Goal: Task Accomplishment & Management: Use online tool/utility

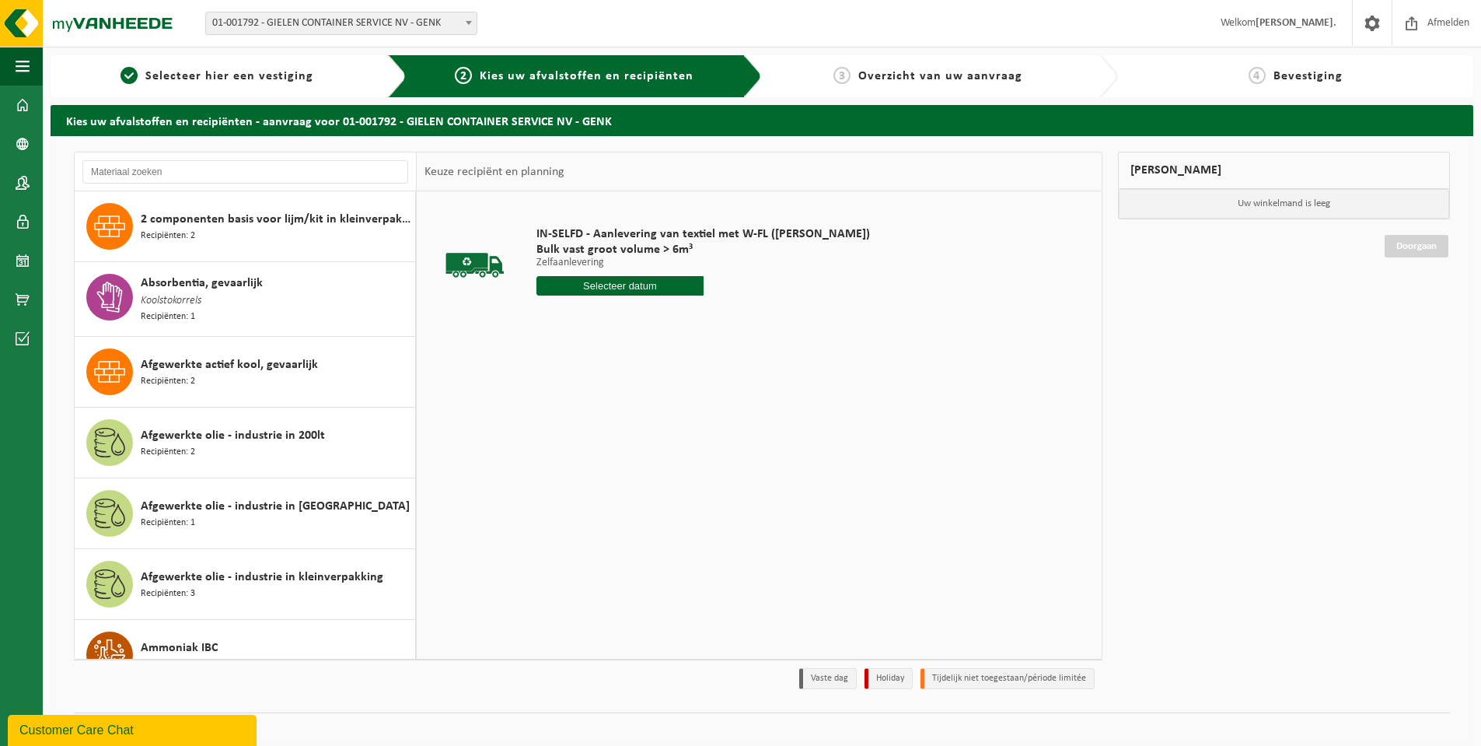
scroll to position [4331, 0]
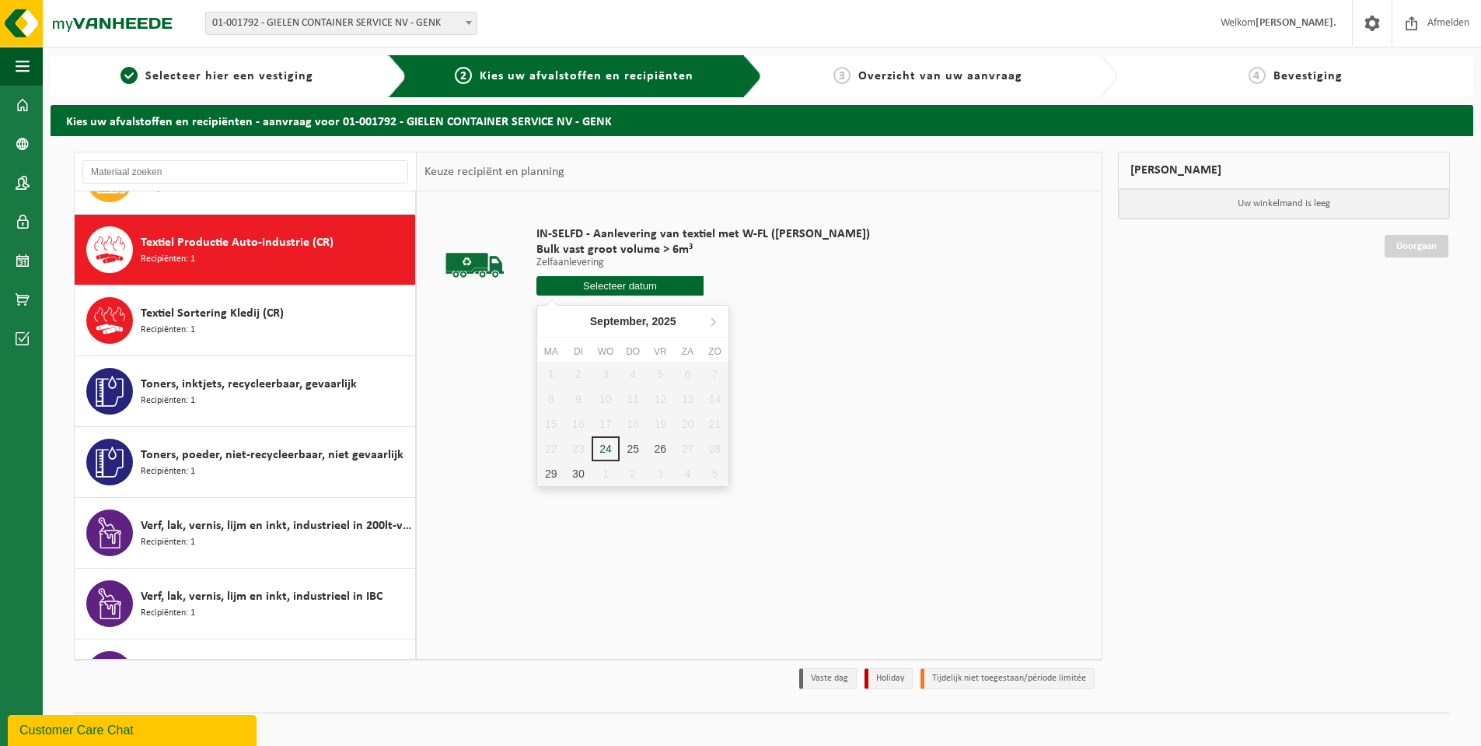
click at [655, 281] on input "text" at bounding box center [619, 285] width 167 height 19
click at [662, 471] on div "3" at bounding box center [660, 473] width 27 height 25
type input "Van [DATE]"
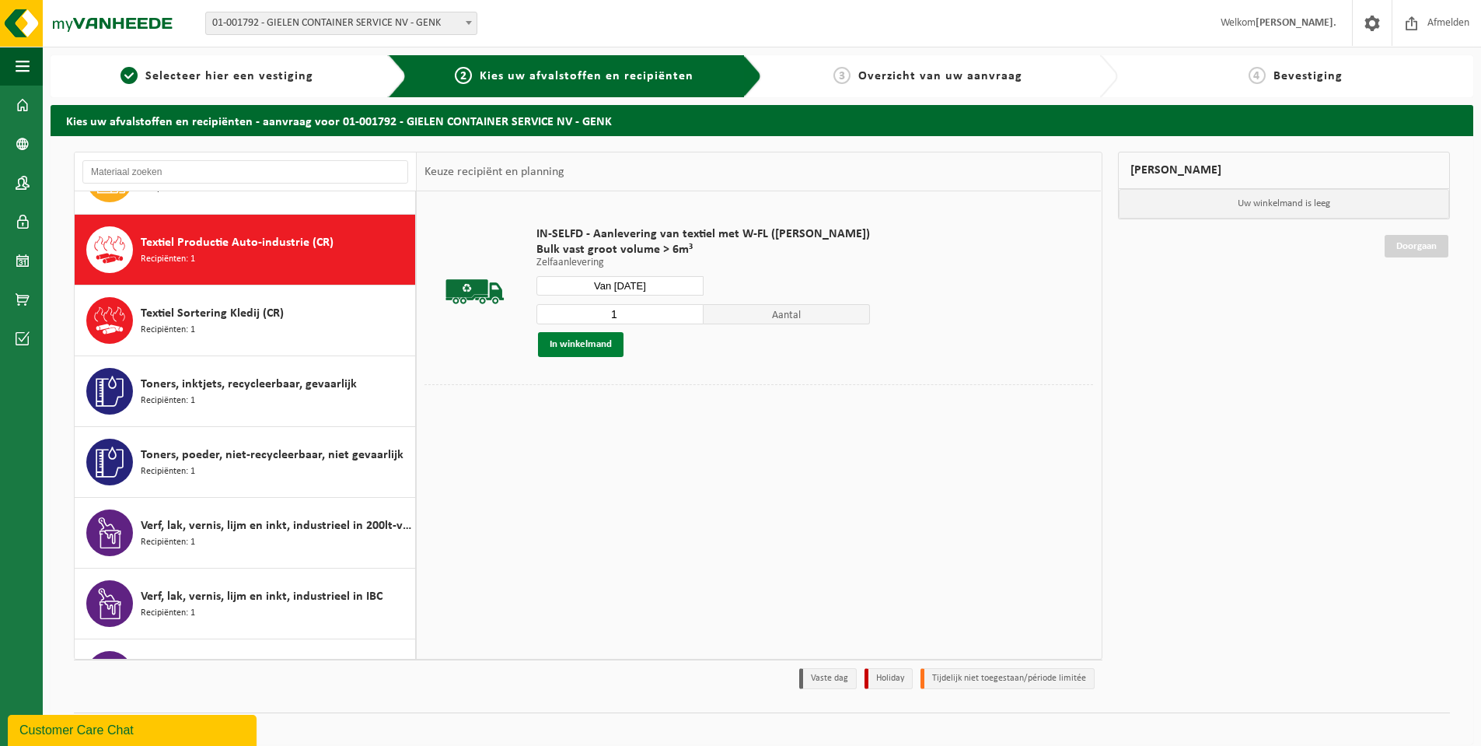
click at [582, 341] on button "In winkelmand" at bounding box center [581, 344] width 86 height 25
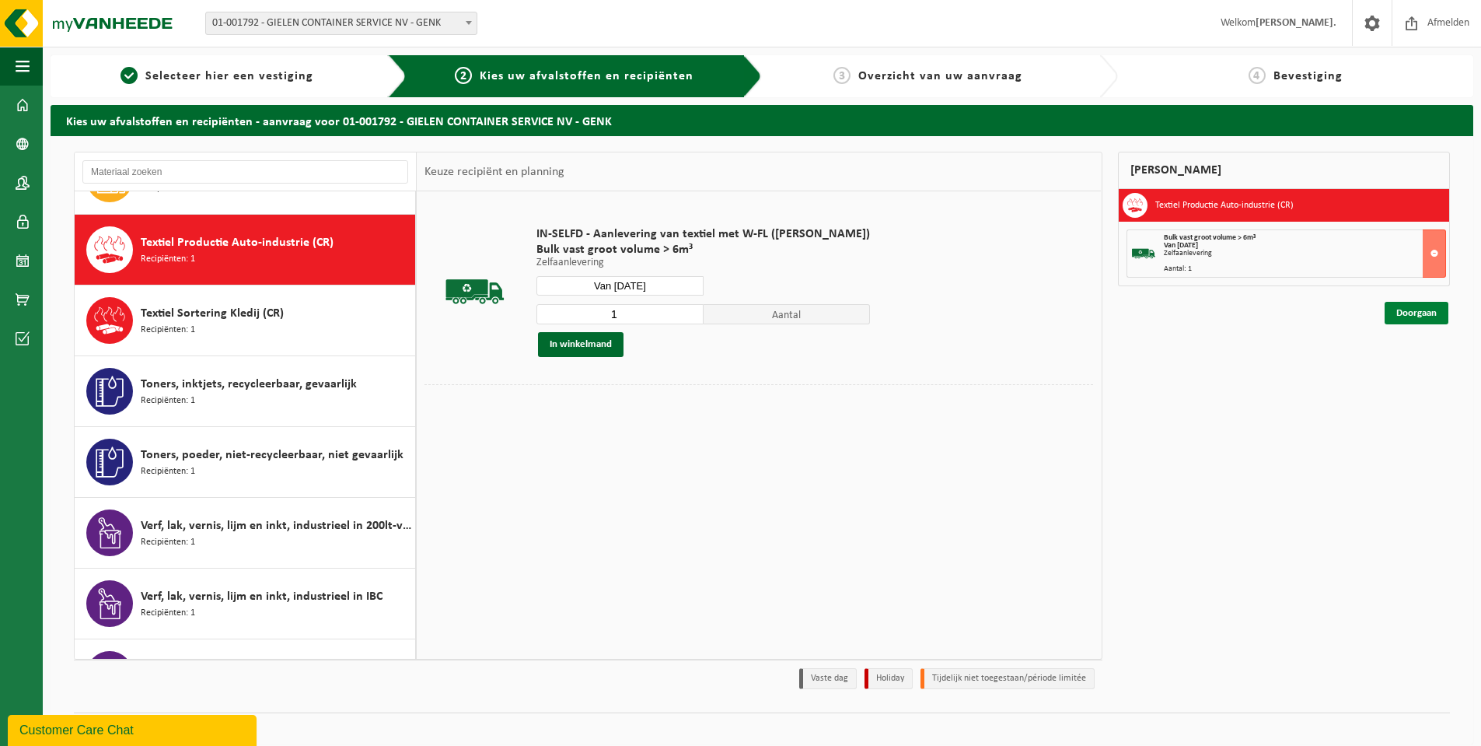
click at [1409, 313] on link "Doorgaan" at bounding box center [1417, 313] width 64 height 23
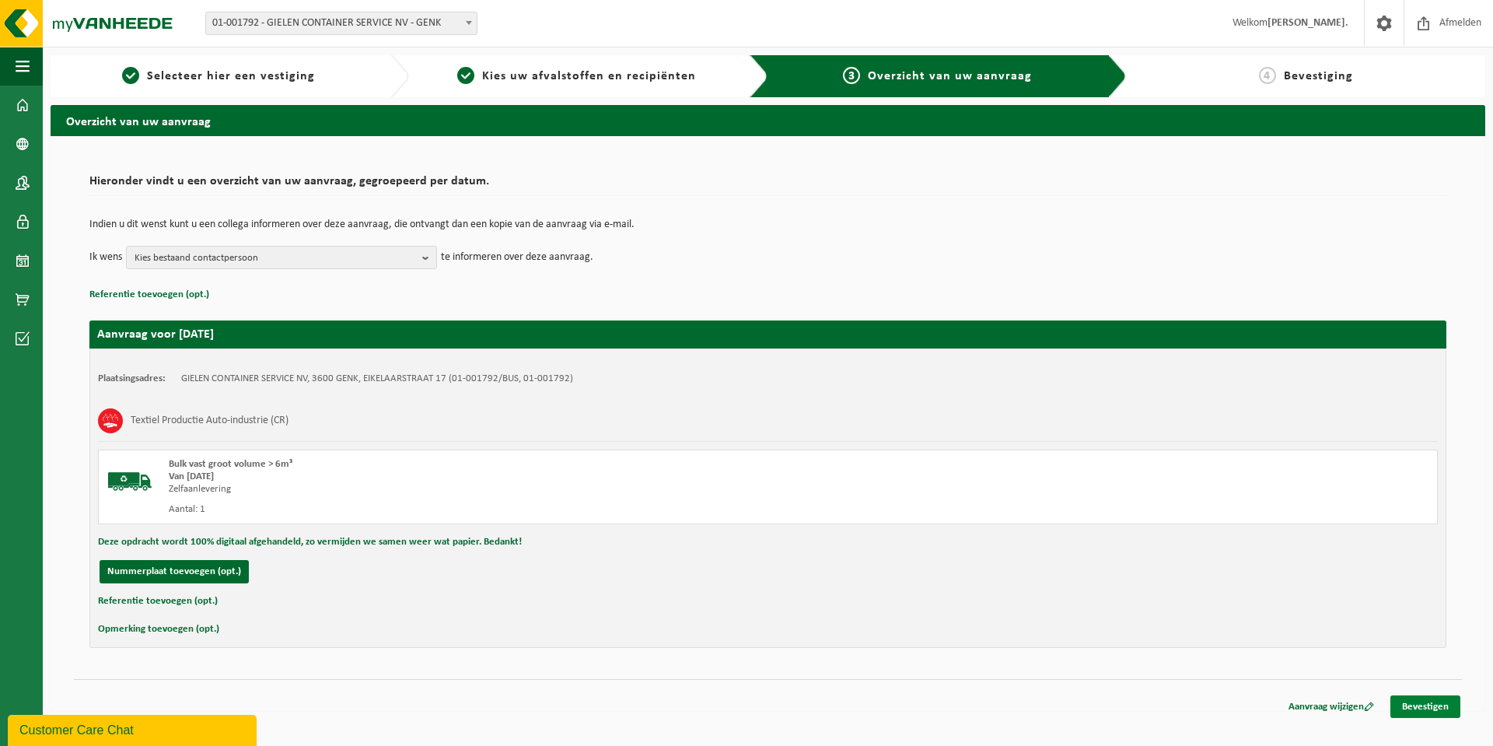
click at [1455, 704] on link "Bevestigen" at bounding box center [1425, 706] width 70 height 23
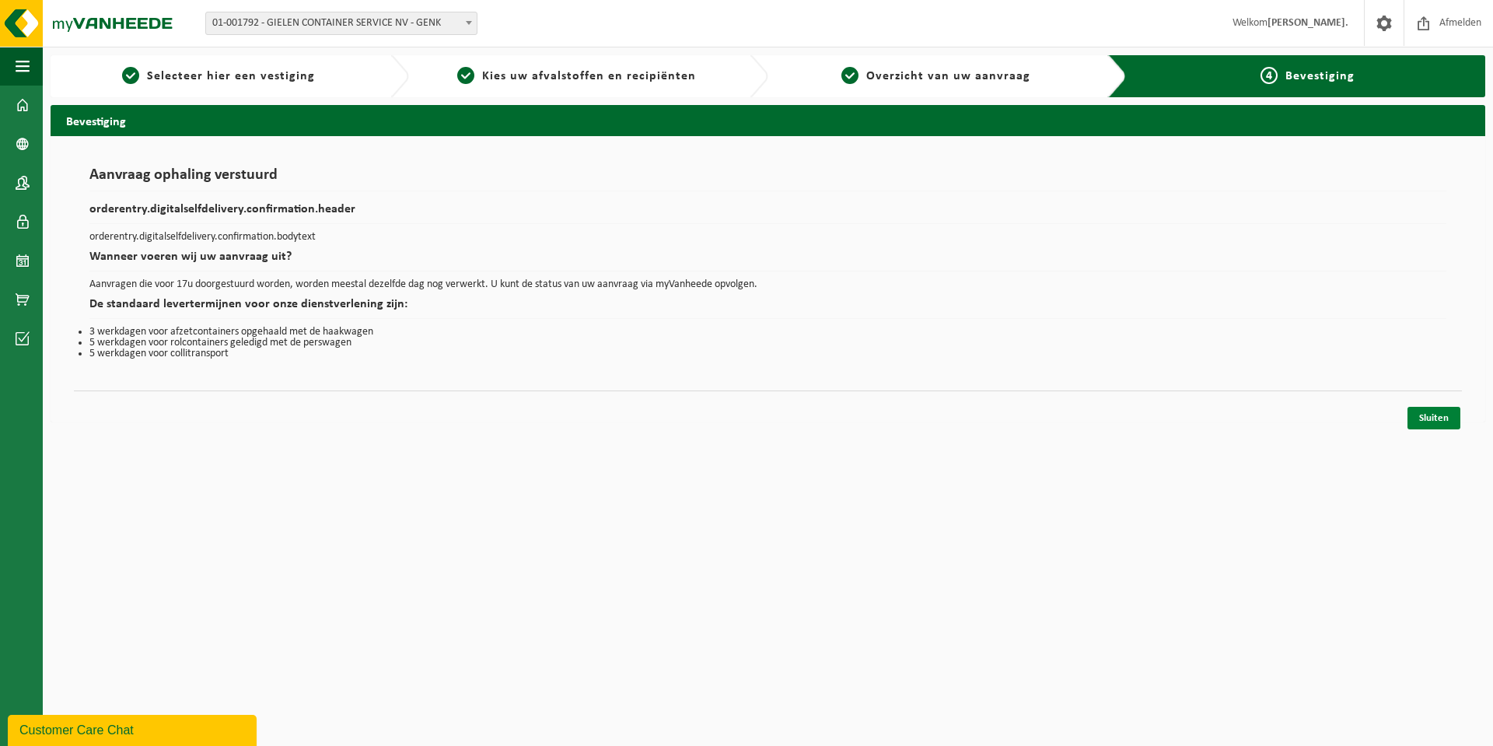
click at [1420, 414] on link "Sluiten" at bounding box center [1433, 418] width 53 height 23
